Goal: Check status: Check status

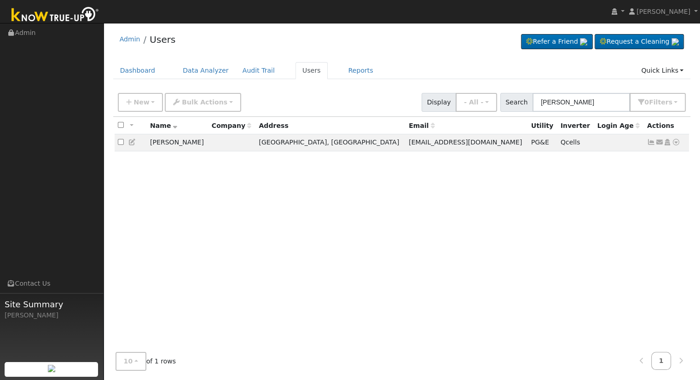
click at [599, 104] on input "[PERSON_NAME]" at bounding box center [582, 102] width 98 height 19
drag, startPoint x: 603, startPoint y: 102, endPoint x: 488, endPoint y: 105, distance: 114.7
click at [488, 106] on div "New Add User Quick Add Quick Connect Quick Convert Lead Bulk Actions Send Email…" at bounding box center [402, 101] width 572 height 22
type input "[PERSON_NAME]"
click at [676, 143] on icon at bounding box center [676, 142] width 8 height 6
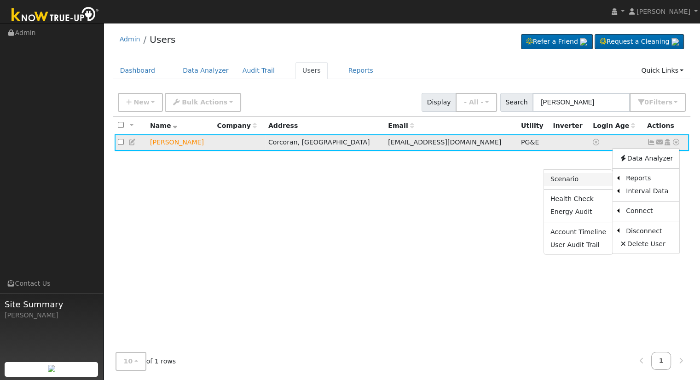
click at [573, 177] on link "Scenario" at bounding box center [578, 179] width 69 height 13
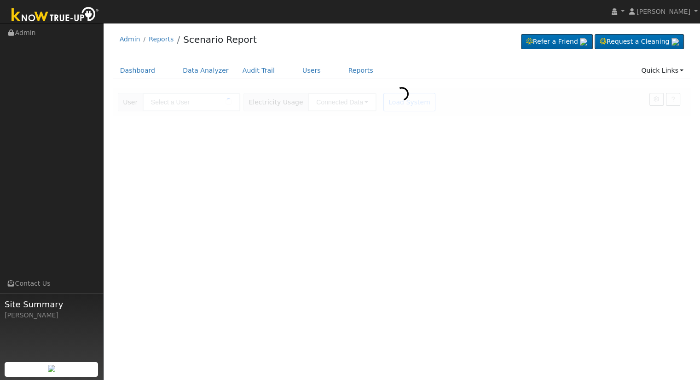
type input "[PERSON_NAME]"
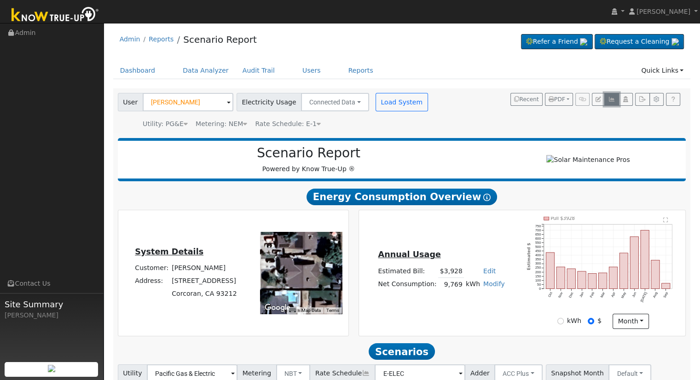
click at [613, 100] on icon "button" at bounding box center [611, 100] width 7 height 6
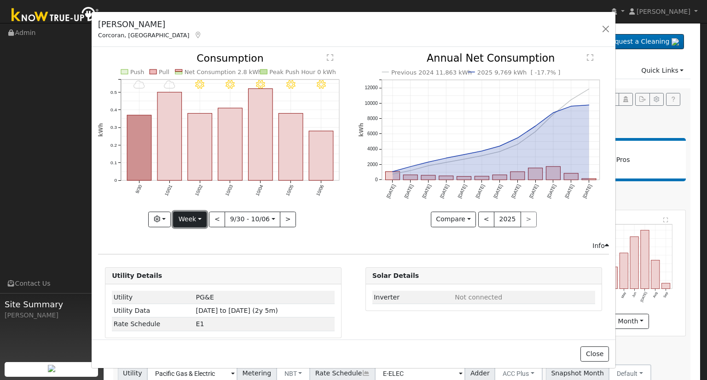
click at [194, 218] on button "Week" at bounding box center [190, 220] width 34 height 16
click at [206, 264] on link "Month" at bounding box center [206, 263] width 64 height 13
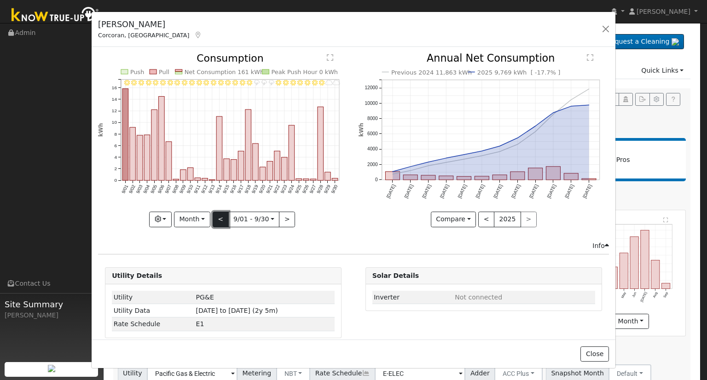
click at [218, 218] on button "<" at bounding box center [221, 220] width 16 height 16
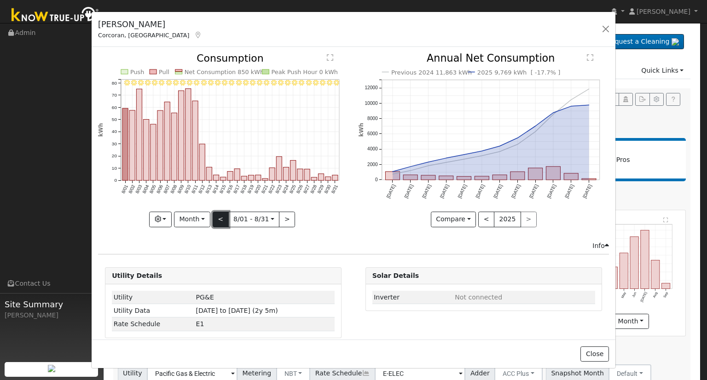
click at [218, 218] on button "<" at bounding box center [221, 220] width 16 height 16
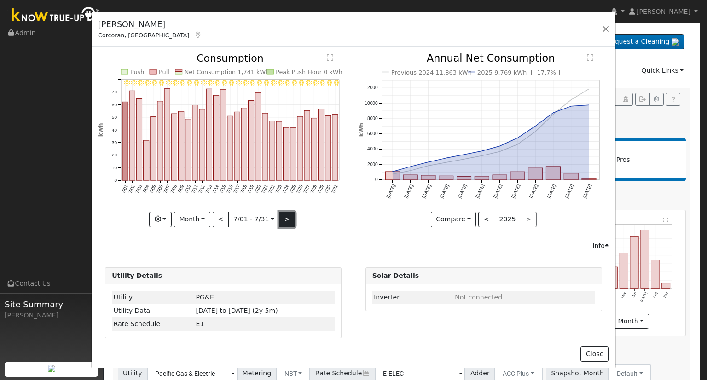
click at [284, 217] on button ">" at bounding box center [287, 220] width 16 height 16
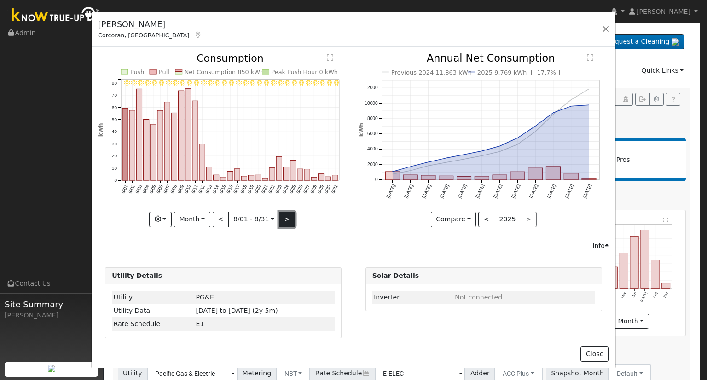
click at [284, 217] on button ">" at bounding box center [287, 220] width 16 height 16
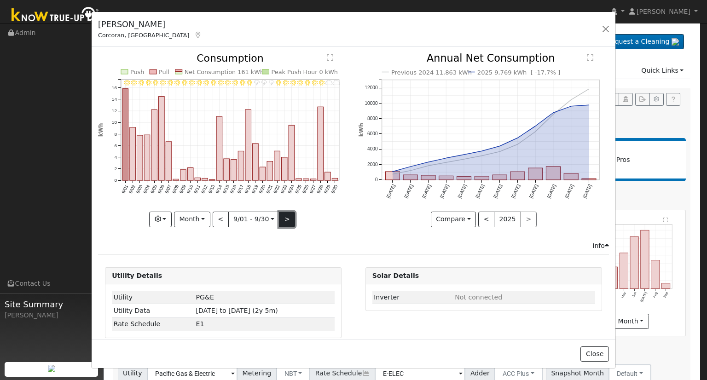
click at [284, 217] on button ">" at bounding box center [287, 220] width 16 height 16
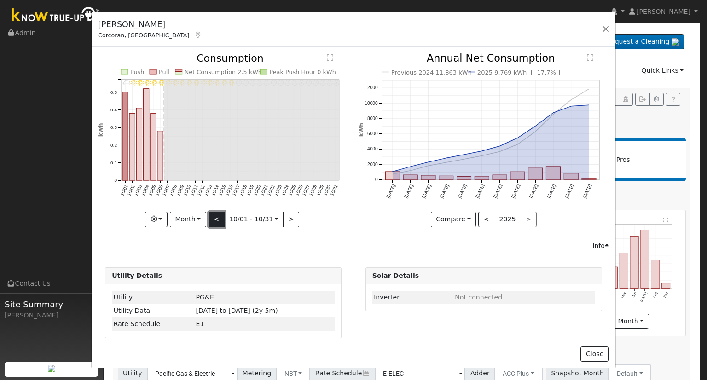
click at [214, 219] on button "<" at bounding box center [217, 220] width 16 height 16
type input "2025-09-01"
